Goal: Task Accomplishment & Management: Manage account settings

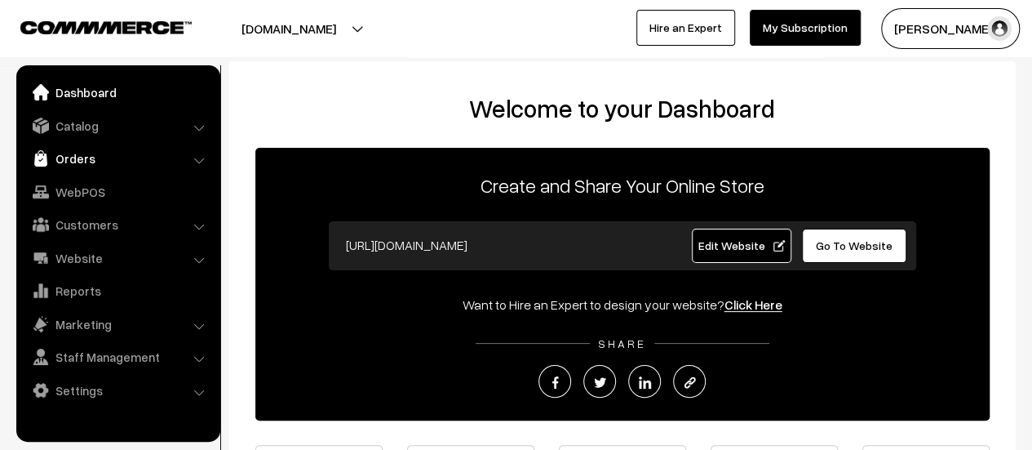
click at [74, 159] on link "Orders" at bounding box center [117, 158] width 194 height 29
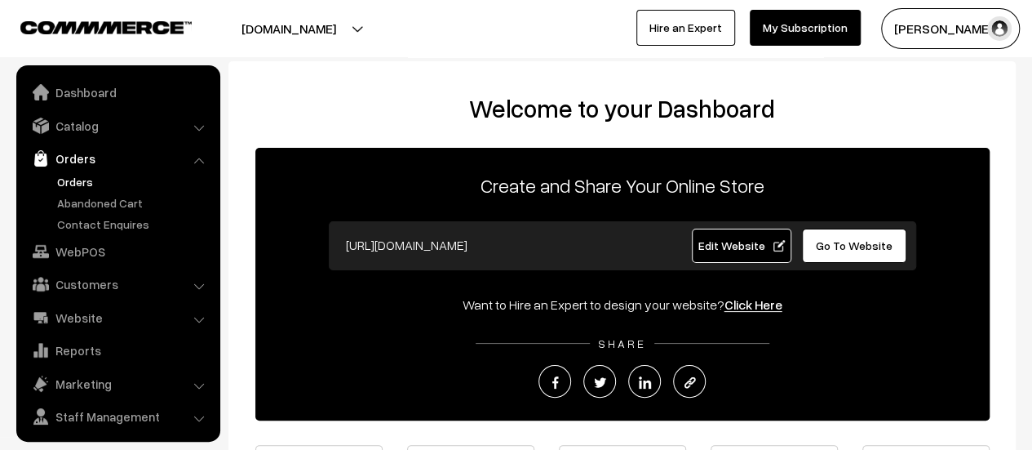
click at [72, 182] on link "Orders" at bounding box center [134, 181] width 162 height 17
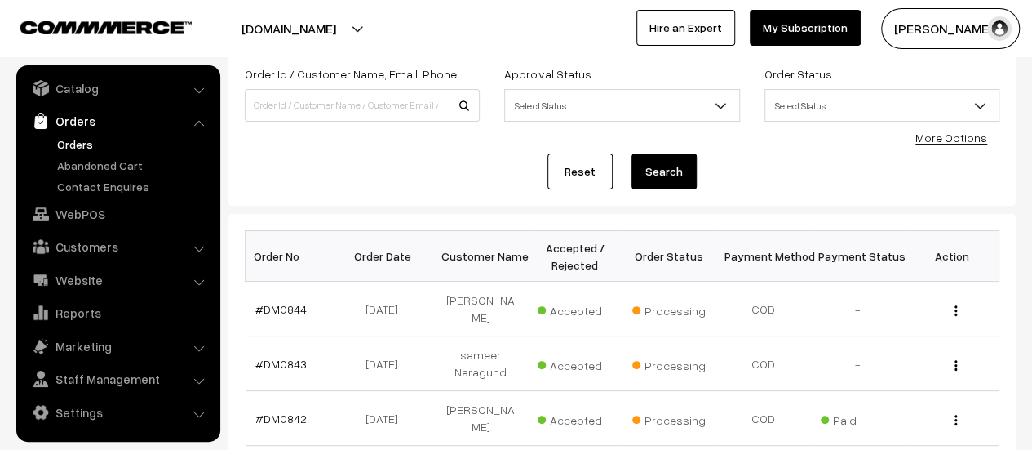
scroll to position [101, 0]
click at [118, 159] on link "Abandoned Cart" at bounding box center [134, 165] width 162 height 17
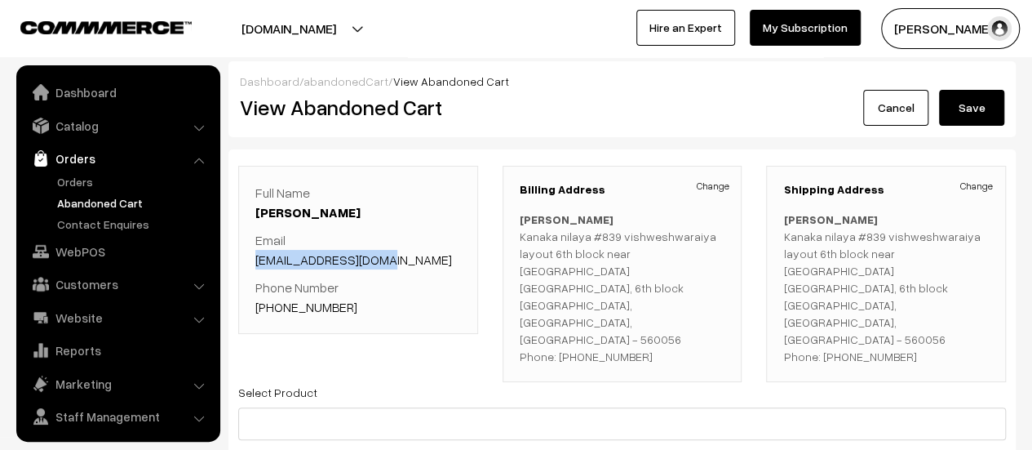
scroll to position [38, 0]
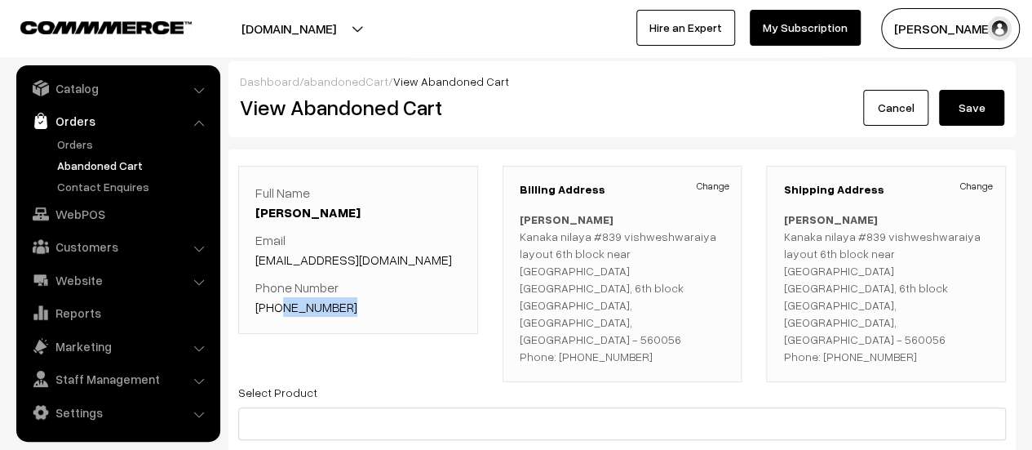
drag, startPoint x: 344, startPoint y: 306, endPoint x: 278, endPoint y: 300, distance: 66.4
click at [278, 300] on p "Phone Number +91 7676181899" at bounding box center [358, 296] width 206 height 39
copy link "7676181899"
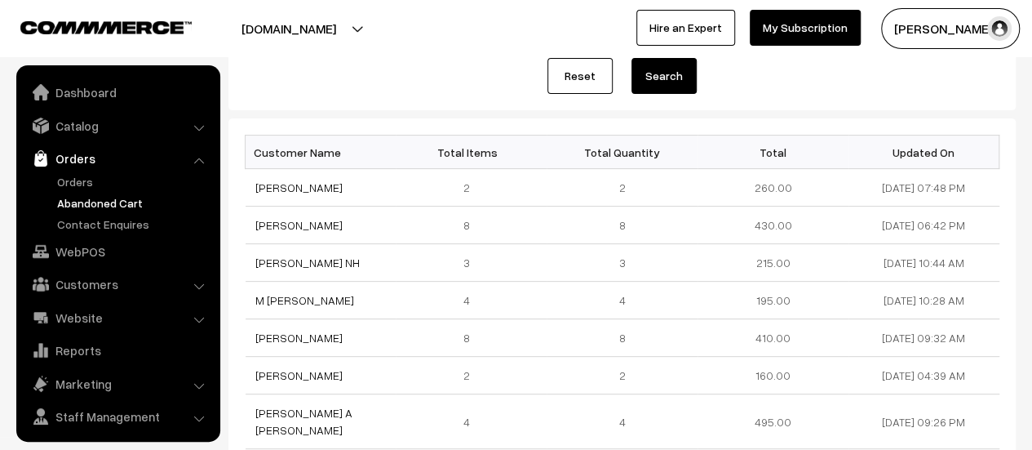
scroll to position [38, 0]
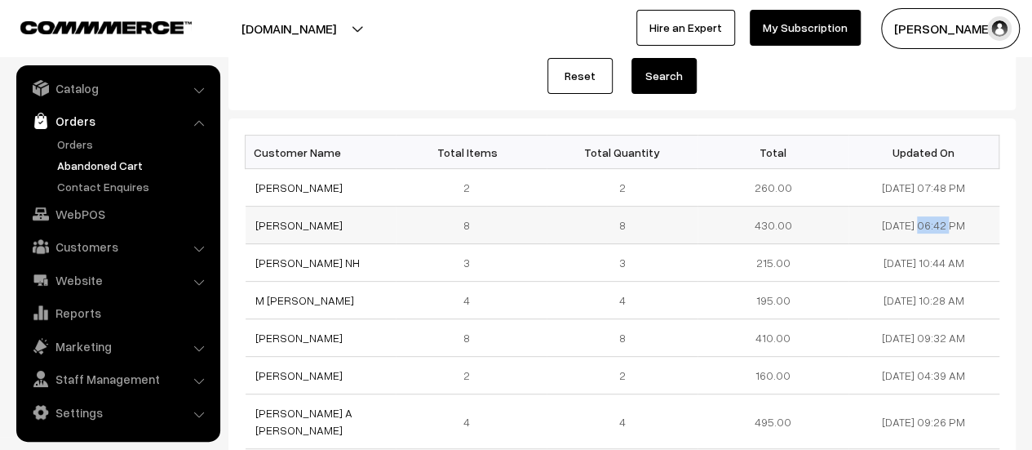
drag, startPoint x: 930, startPoint y: 221, endPoint x: 867, endPoint y: 223, distance: 63.7
click at [867, 223] on td "15-08-2025 06:42 PM" at bounding box center [924, 225] width 151 height 38
copy td "[DATE]"
drag, startPoint x: 351, startPoint y: 185, endPoint x: 256, endPoint y: 177, distance: 95.0
click at [256, 177] on td "Shweta Doddamani" at bounding box center [321, 188] width 151 height 38
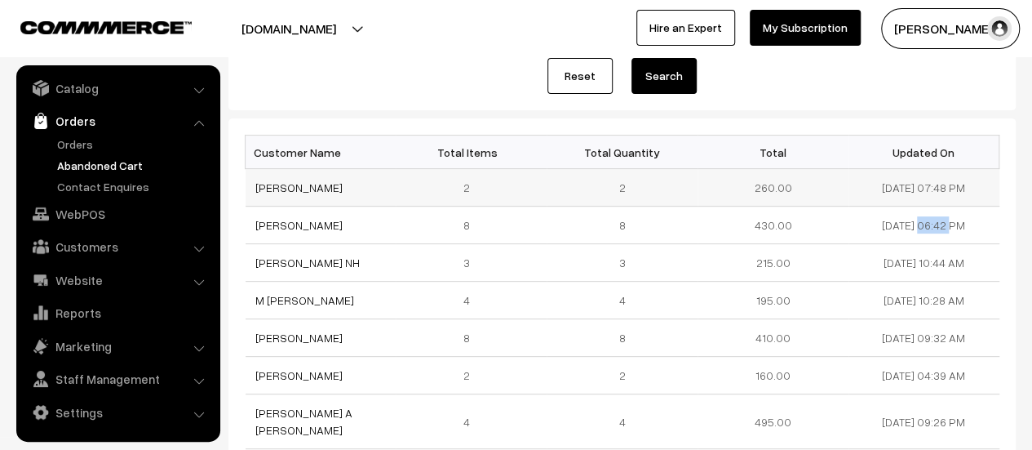
copy link "Shweta Doddamani"
click at [283, 185] on link "Shweta Doddamani" at bounding box center [298, 187] width 87 height 14
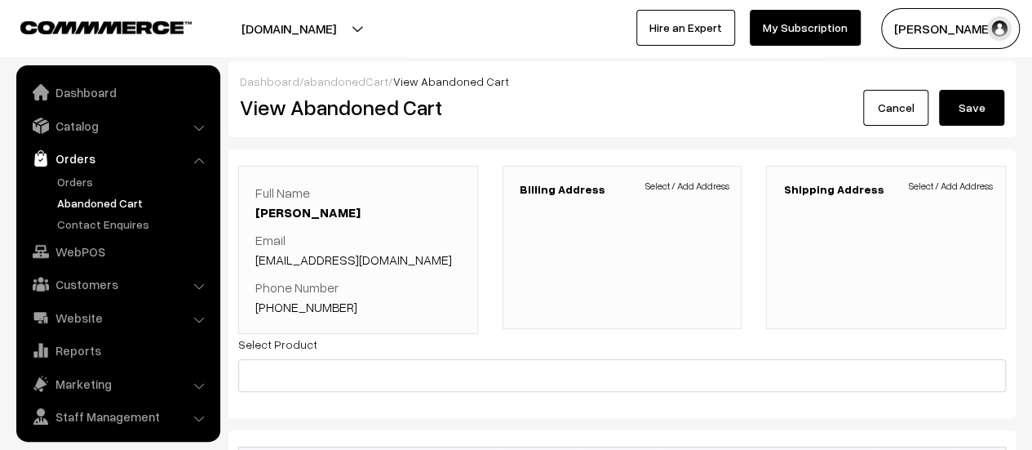
scroll to position [38, 0]
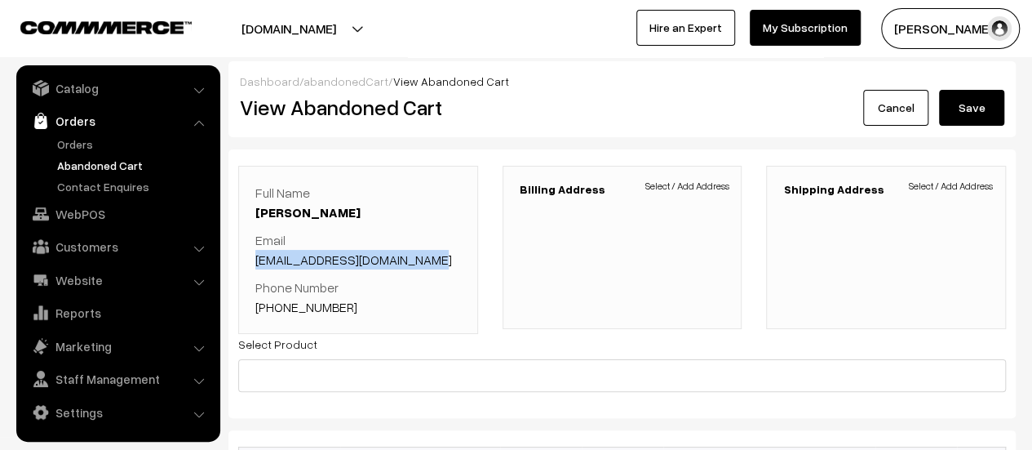
drag, startPoint x: 442, startPoint y: 260, endPoint x: 253, endPoint y: 256, distance: 188.6
click at [253, 256] on div "Full Name Shweta Doddamani Email shwetadoddamani34@gmail.com Phone Number +91 7…" at bounding box center [358, 250] width 240 height 168
copy link "shwetadoddamani34@gmail.com"
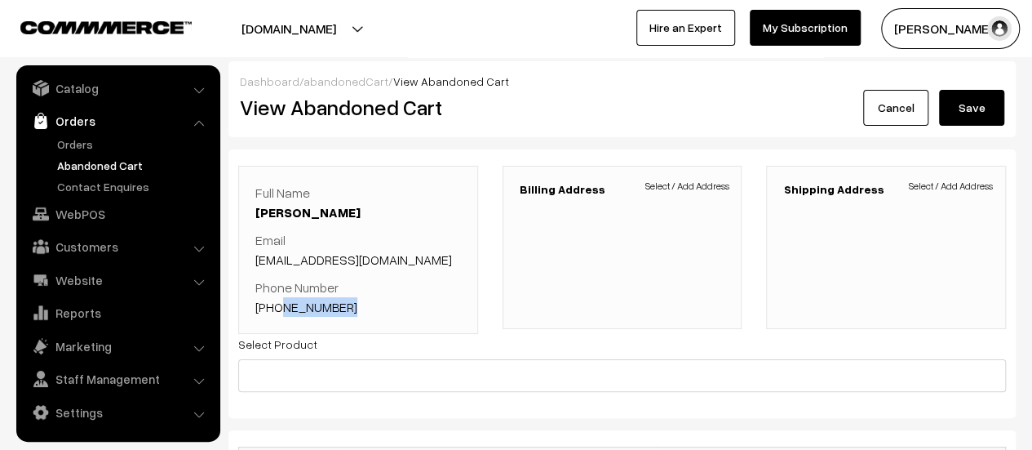
drag, startPoint x: 348, startPoint y: 309, endPoint x: 276, endPoint y: 308, distance: 72.7
click at [276, 308] on p "Phone Number +91 7406042322" at bounding box center [358, 296] width 206 height 39
copy link "7406042322"
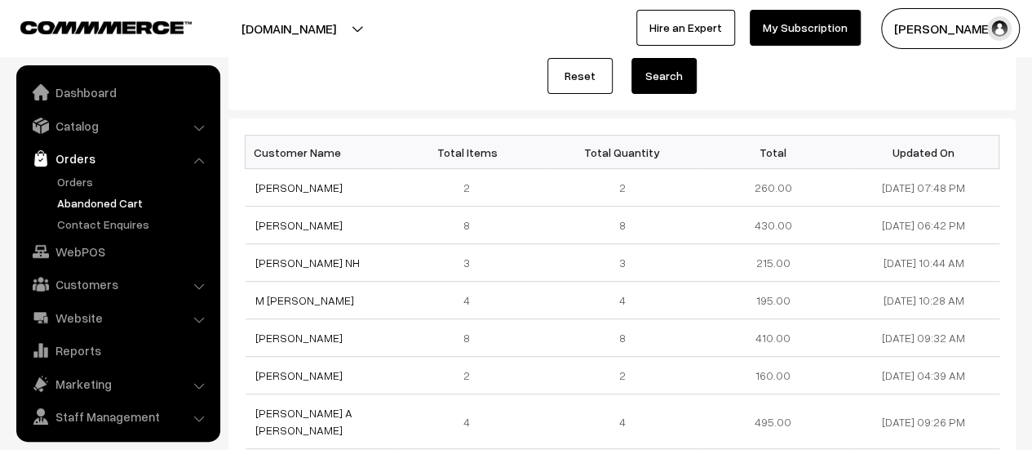
scroll to position [38, 0]
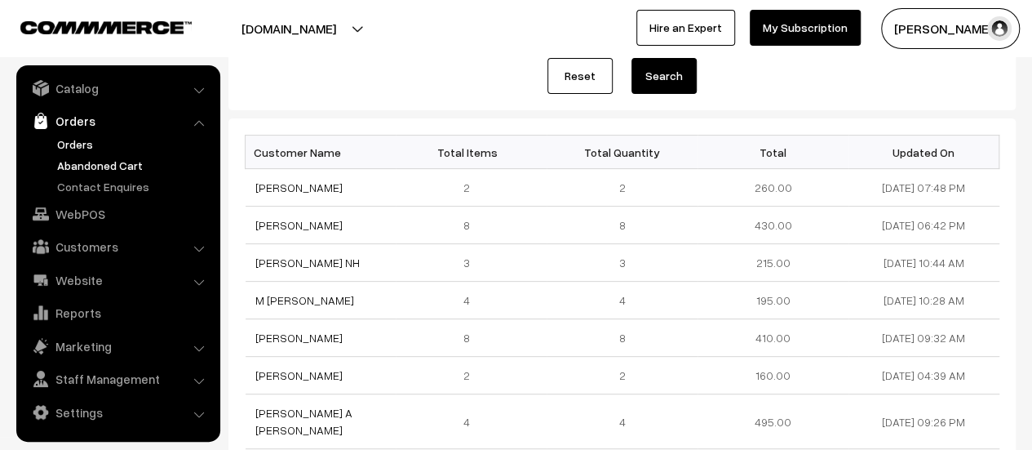
click at [78, 138] on link "Orders" at bounding box center [134, 143] width 162 height 17
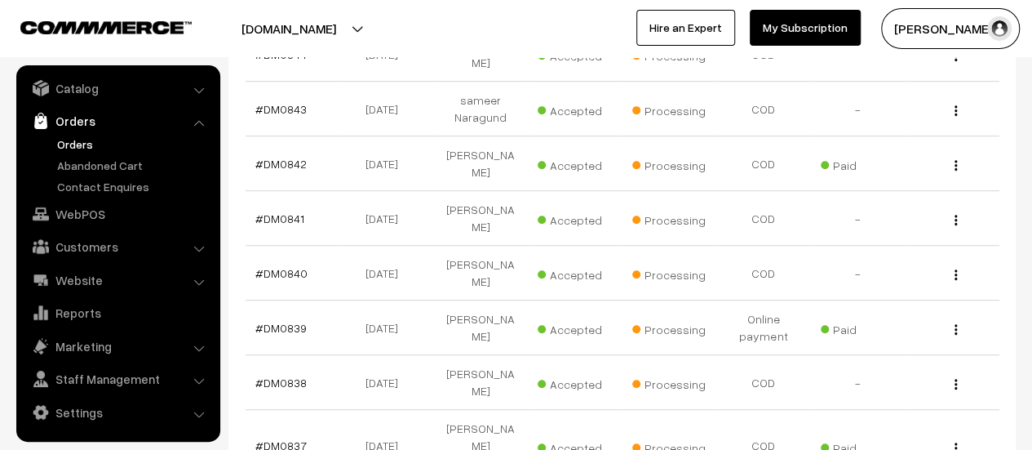
scroll to position [367, 0]
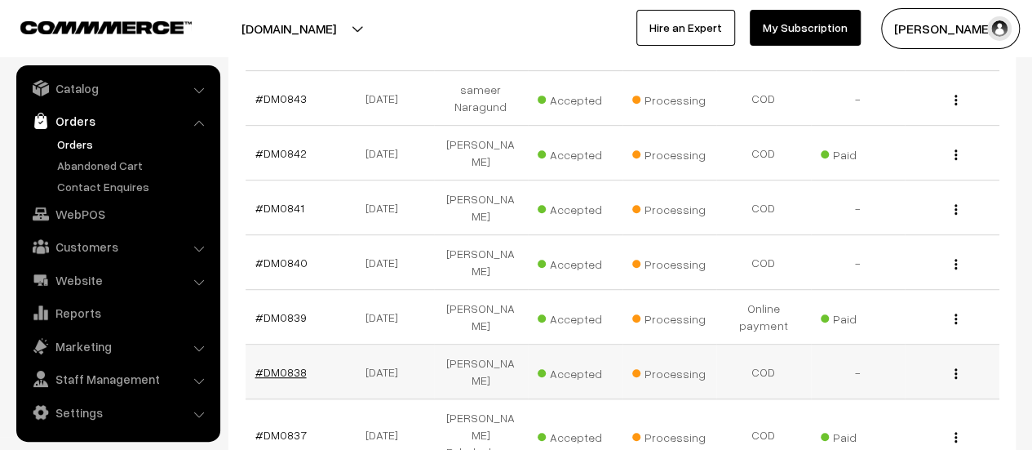
click at [289, 365] on link "#DM0838" at bounding box center [280, 372] width 51 height 14
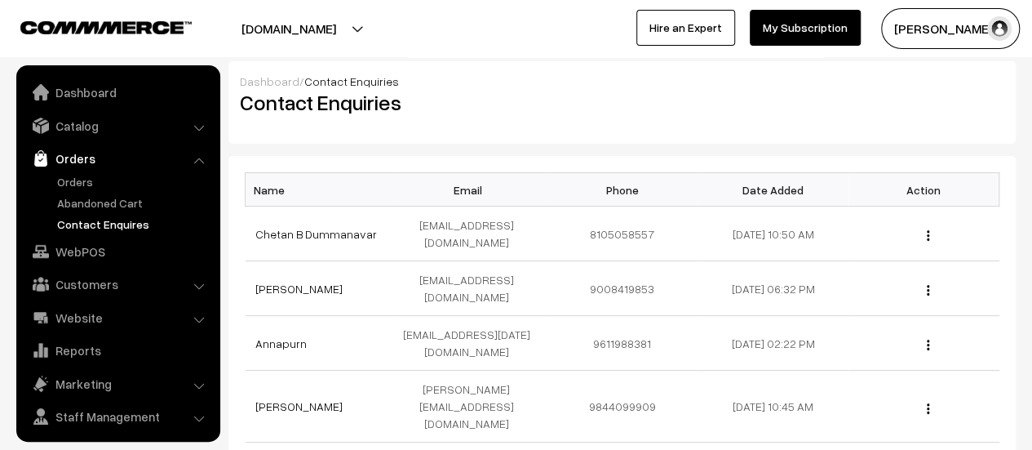
scroll to position [38, 0]
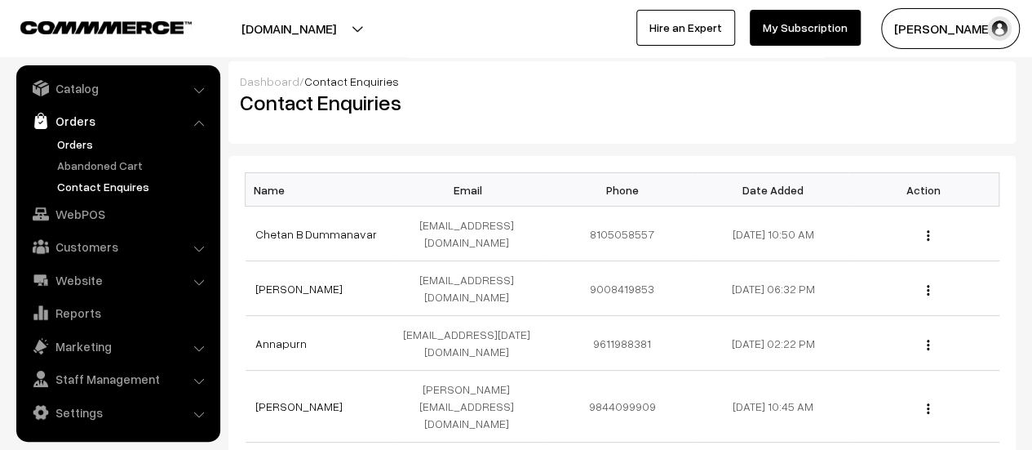
click at [73, 140] on link "Orders" at bounding box center [134, 143] width 162 height 17
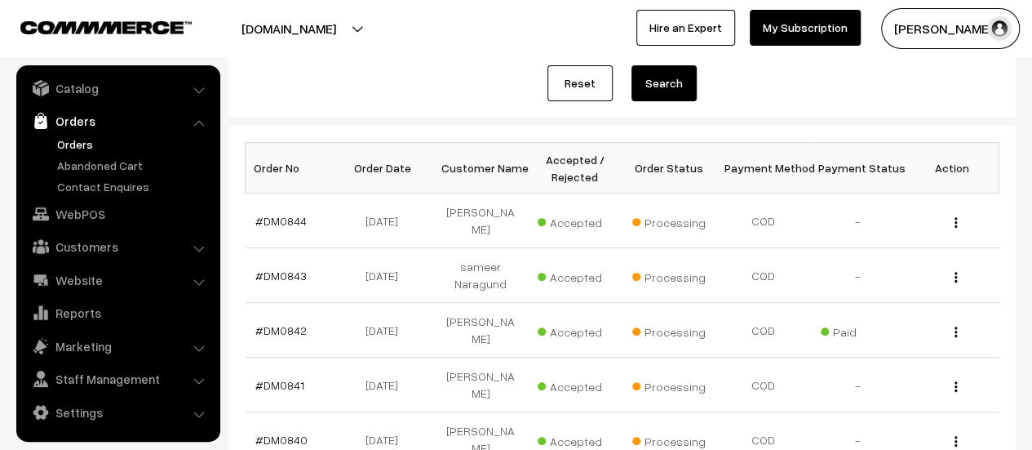
scroll to position [213, 0]
